Goal: Information Seeking & Learning: Learn about a topic

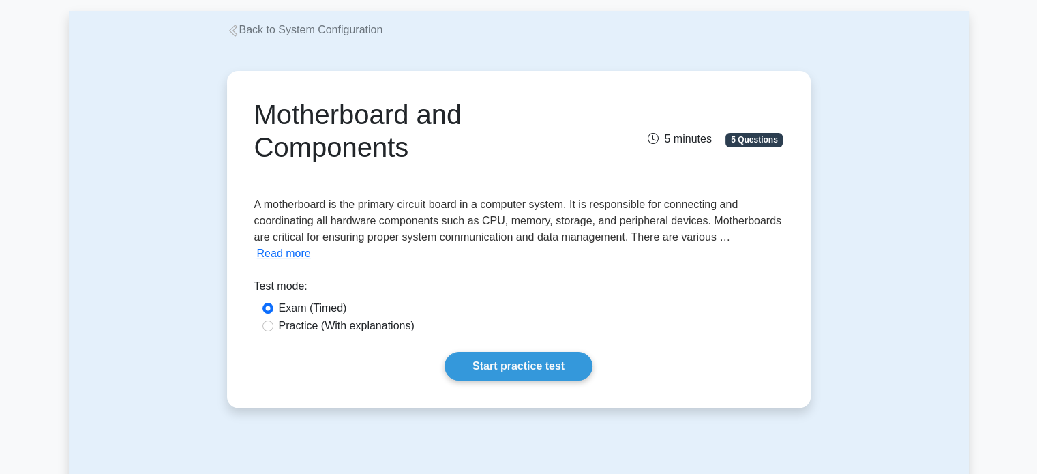
scroll to position [68, 0]
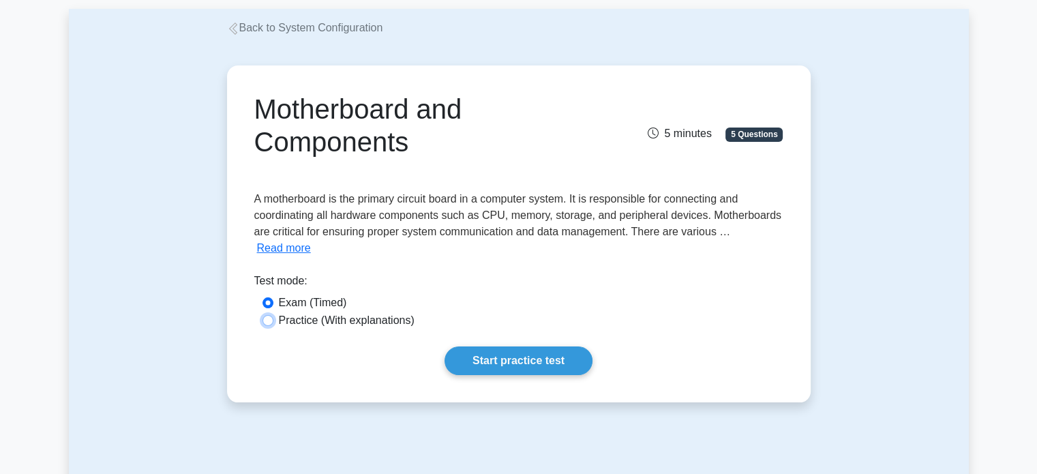
click at [268, 315] on input "Practice (With explanations)" at bounding box center [268, 320] width 11 height 11
radio input "true"
click at [519, 349] on link "Start practice test" at bounding box center [519, 361] width 148 height 29
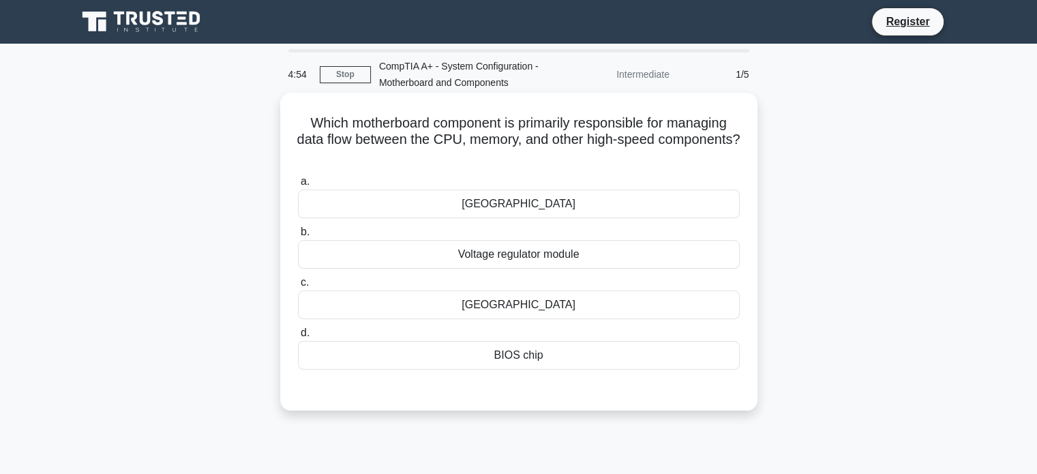
click at [545, 308] on div "[GEOGRAPHIC_DATA]" at bounding box center [519, 305] width 442 height 29
click at [298, 287] on input "c. [GEOGRAPHIC_DATA]" at bounding box center [298, 282] width 0 height 9
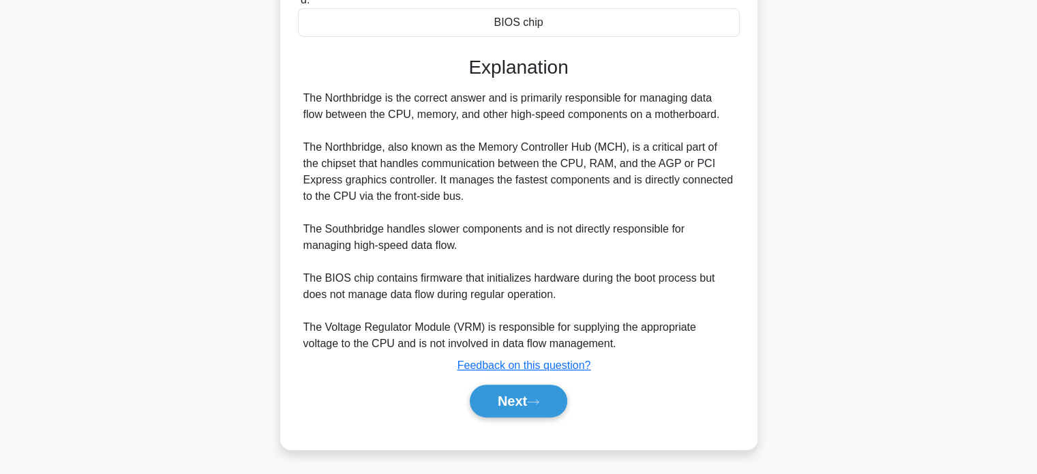
scroll to position [332, 0]
click at [540, 407] on button "Next" at bounding box center [519, 401] width 98 height 33
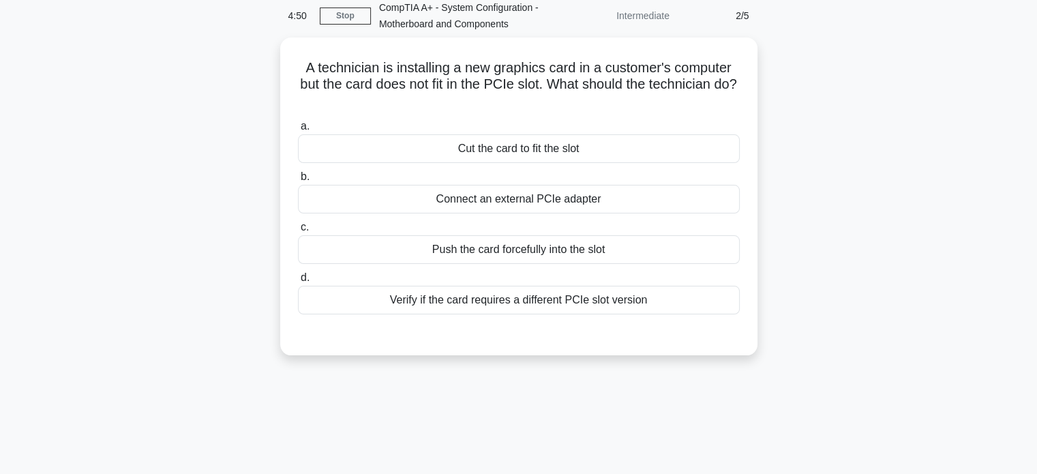
scroll to position [28, 0]
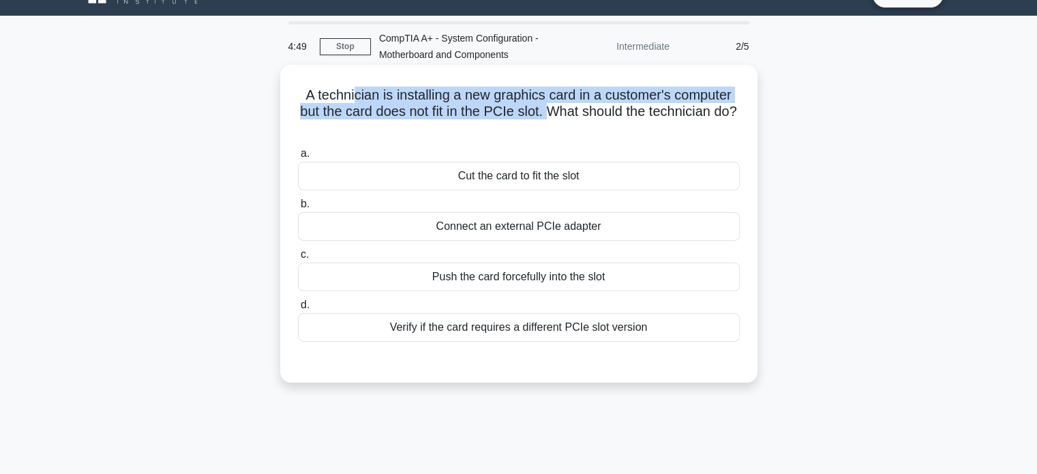
drag, startPoint x: 354, startPoint y: 87, endPoint x: 562, endPoint y: 115, distance: 209.9
click at [562, 115] on h5 "A technician is installing a new graphics card in a customer's computer but the…" at bounding box center [519, 112] width 445 height 50
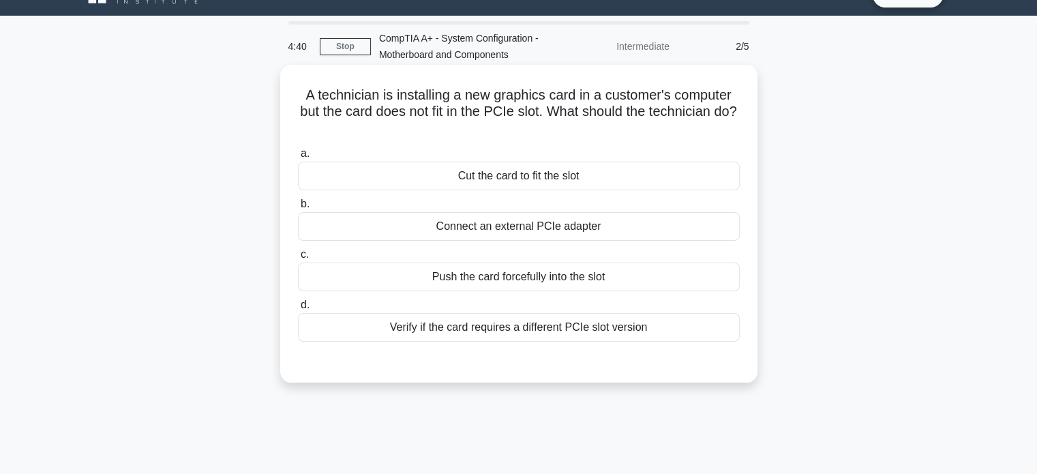
click at [621, 335] on div "Verify if the card requires a different PCIe slot version" at bounding box center [519, 327] width 442 height 29
click at [298, 310] on input "d. Verify if the card requires a different PCIe slot version" at bounding box center [298, 305] width 0 height 9
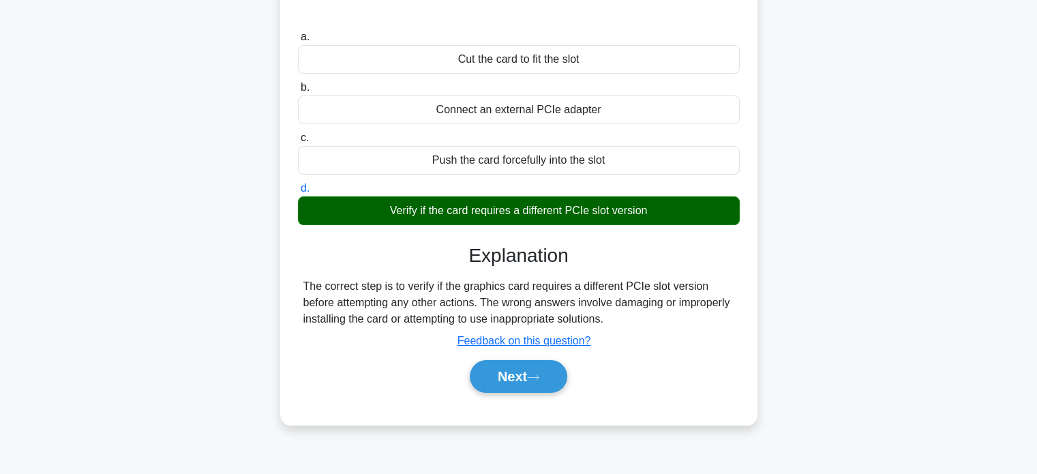
scroll to position [151, 0]
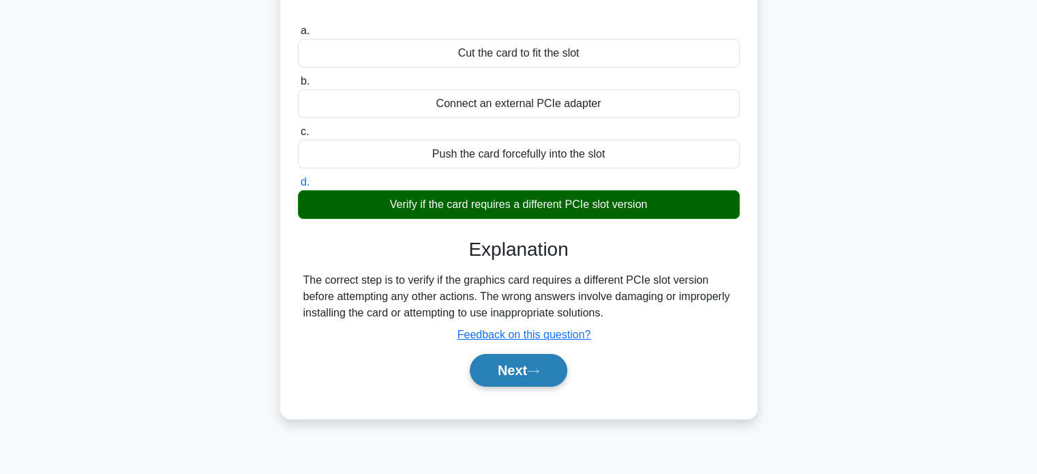
click at [527, 370] on button "Next" at bounding box center [519, 370] width 98 height 33
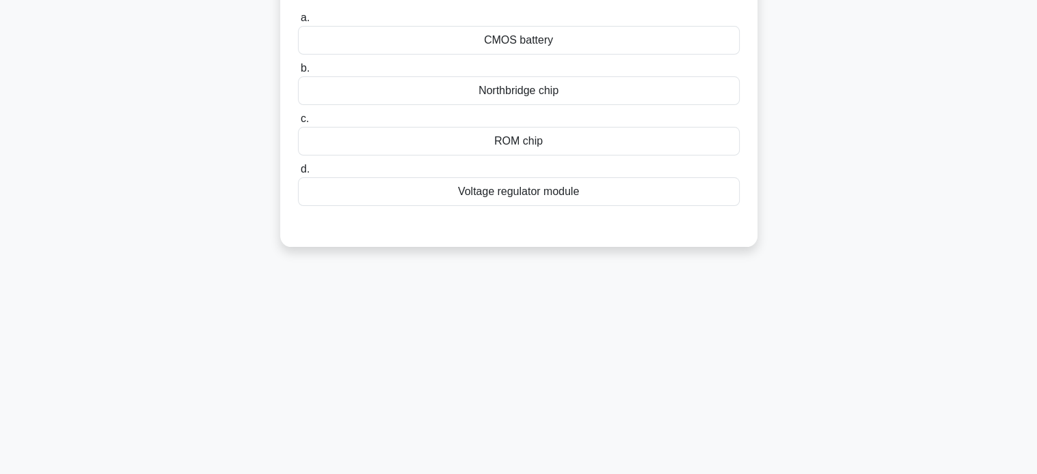
scroll to position [0, 0]
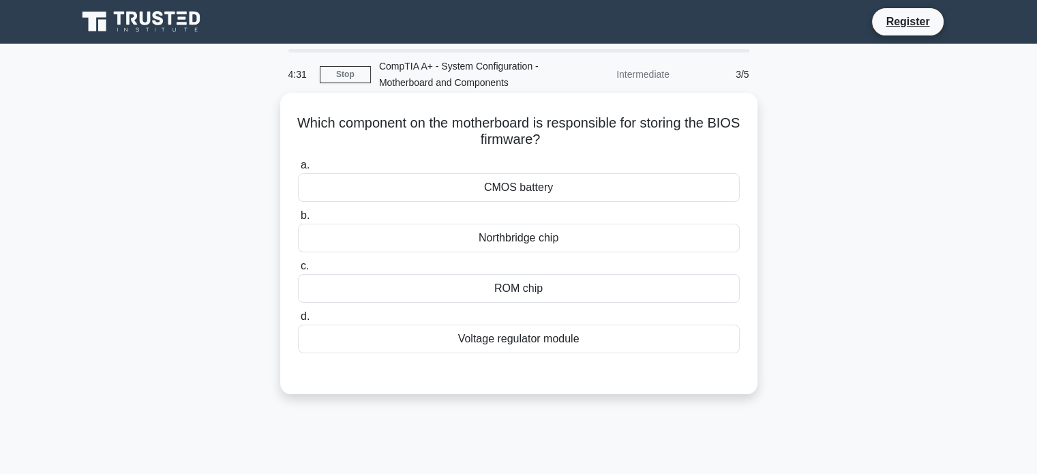
click at [562, 289] on div "ROM chip" at bounding box center [519, 288] width 442 height 29
click at [298, 271] on input "c. ROM chip" at bounding box center [298, 266] width 0 height 9
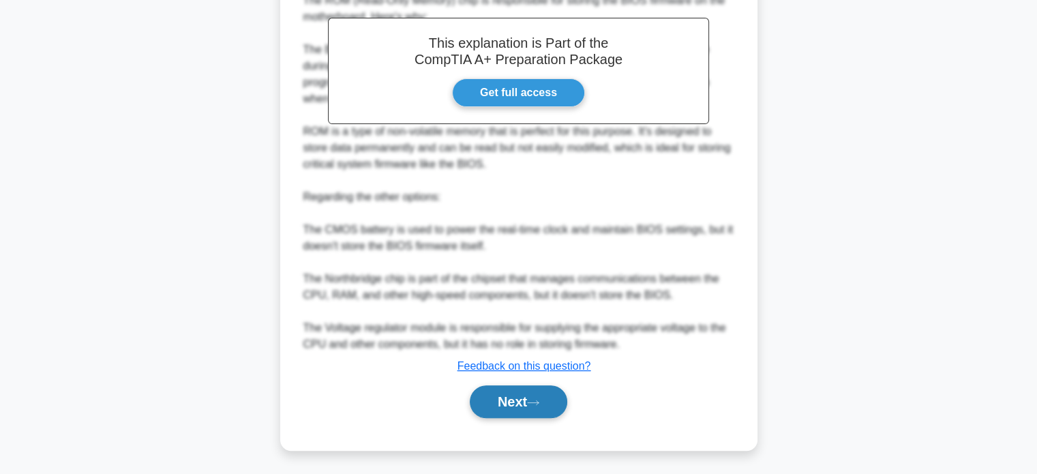
click at [538, 401] on icon at bounding box center [533, 403] width 12 height 8
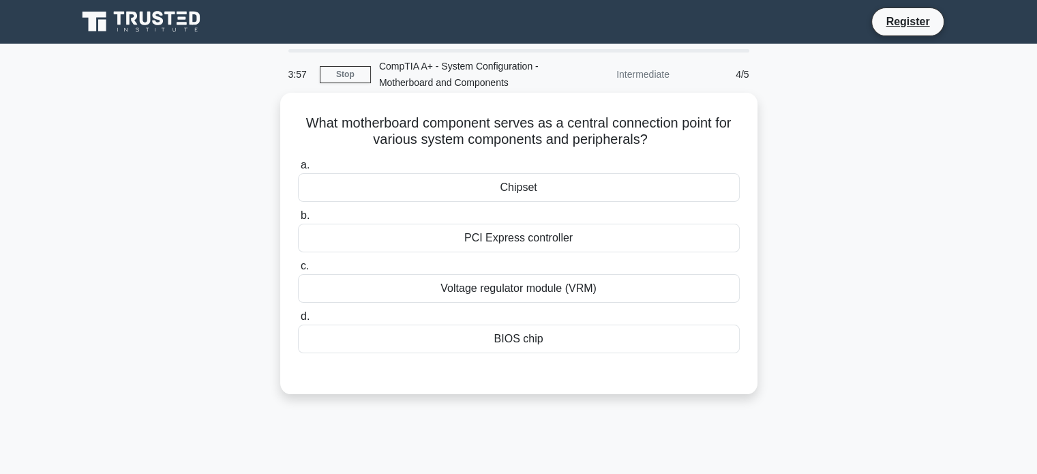
click at [534, 194] on div "Chipset" at bounding box center [519, 187] width 442 height 29
click at [298, 170] on input "a. [GEOGRAPHIC_DATA]" at bounding box center [298, 165] width 0 height 9
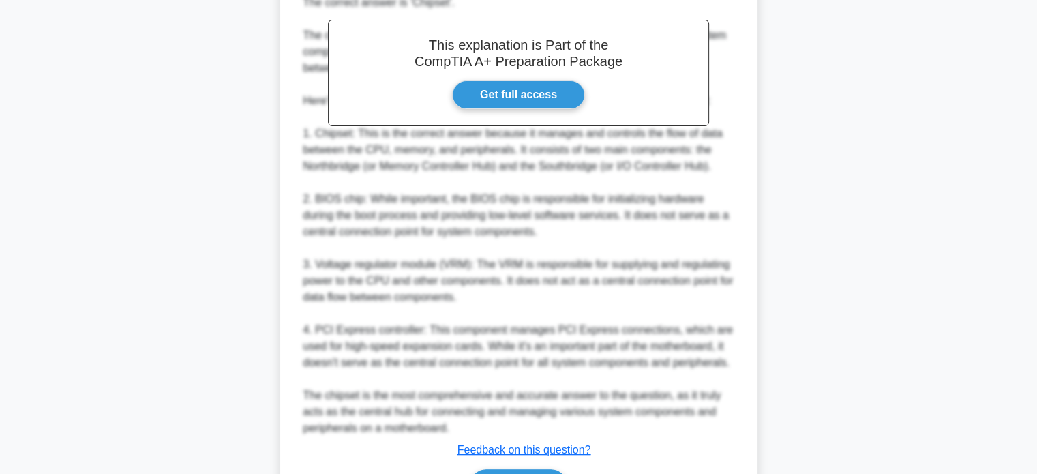
scroll to position [497, 0]
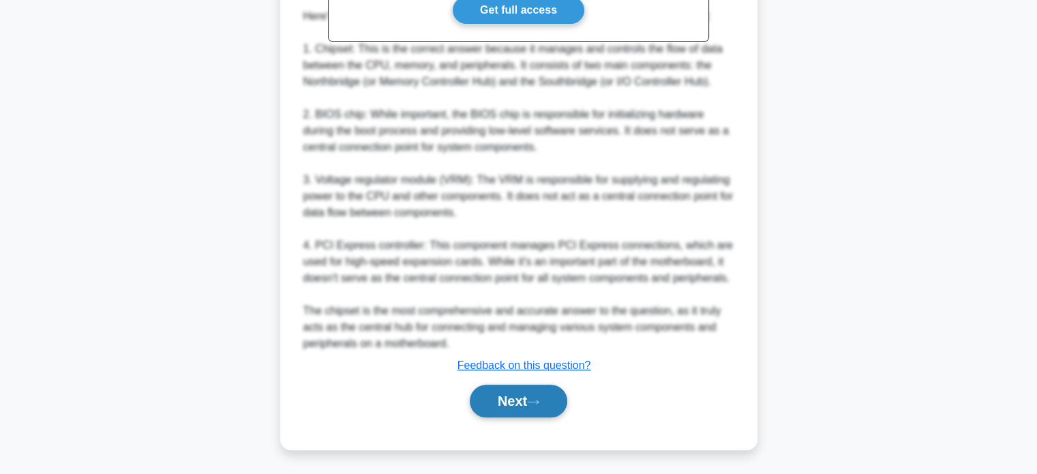
click at [532, 400] on button "Next" at bounding box center [519, 401] width 98 height 33
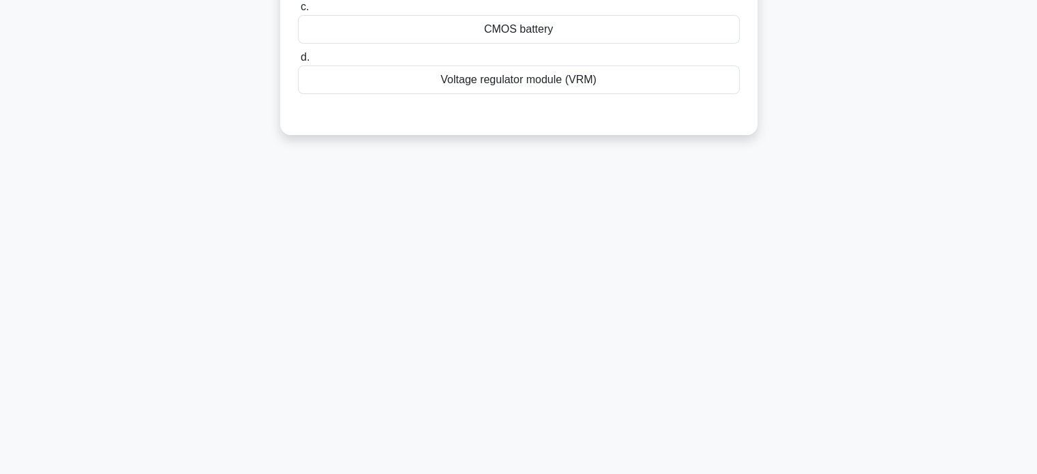
scroll to position [0, 0]
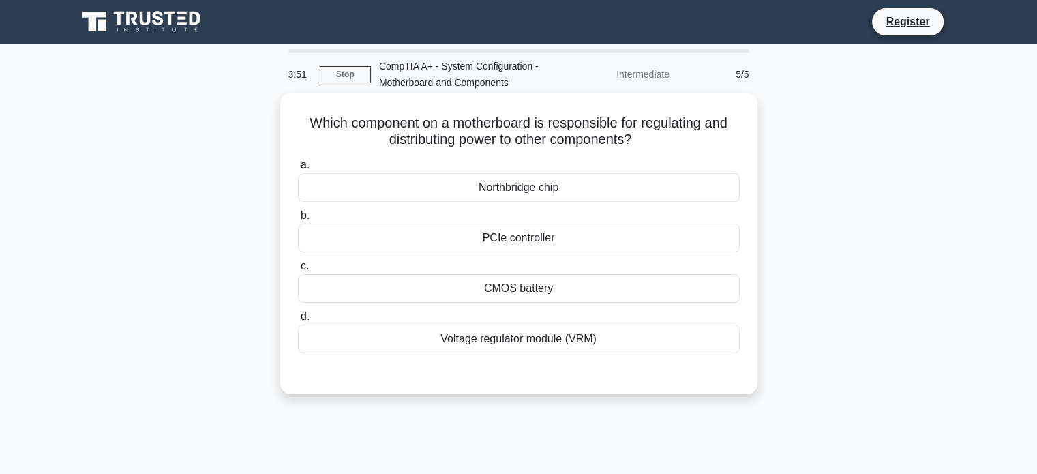
drag, startPoint x: 310, startPoint y: 117, endPoint x: 713, endPoint y: 145, distance: 404.1
click at [713, 145] on h5 "Which component on a motherboard is responsible for regulating and distributing…" at bounding box center [519, 132] width 445 height 34
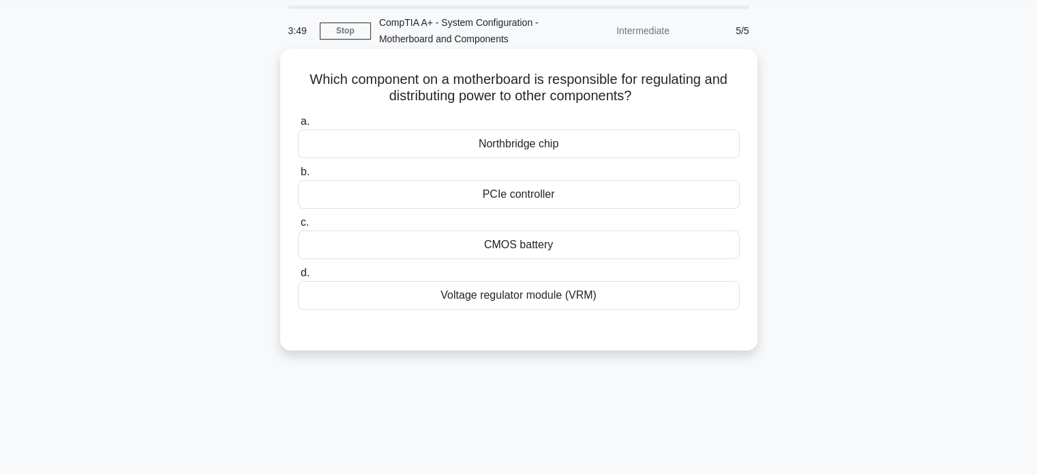
scroll to position [45, 0]
click at [585, 304] on div "Voltage regulator module (VRM)" at bounding box center [519, 294] width 442 height 29
click at [298, 276] on input "d. Voltage regulator module (VRM)" at bounding box center [298, 271] width 0 height 9
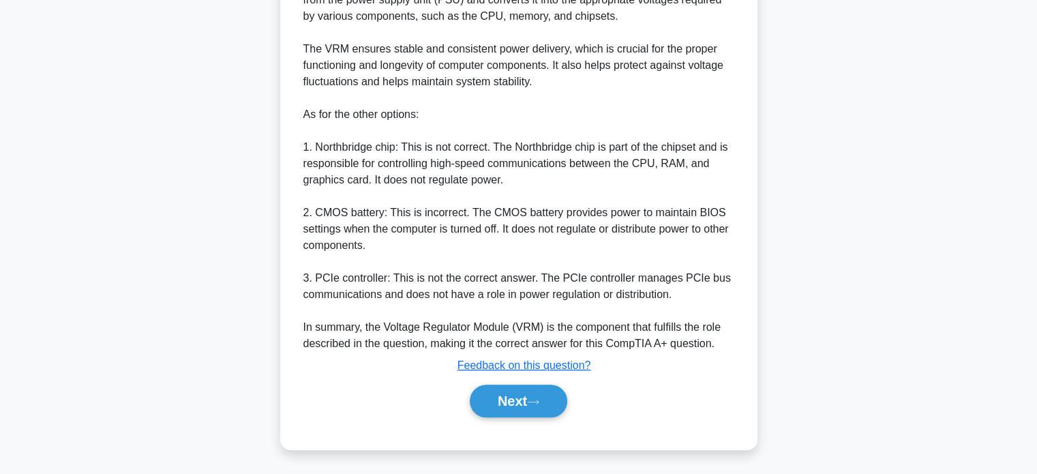
scroll to position [497, 0]
click at [502, 395] on button "Next" at bounding box center [519, 401] width 98 height 33
